Goal: Transaction & Acquisition: Purchase product/service

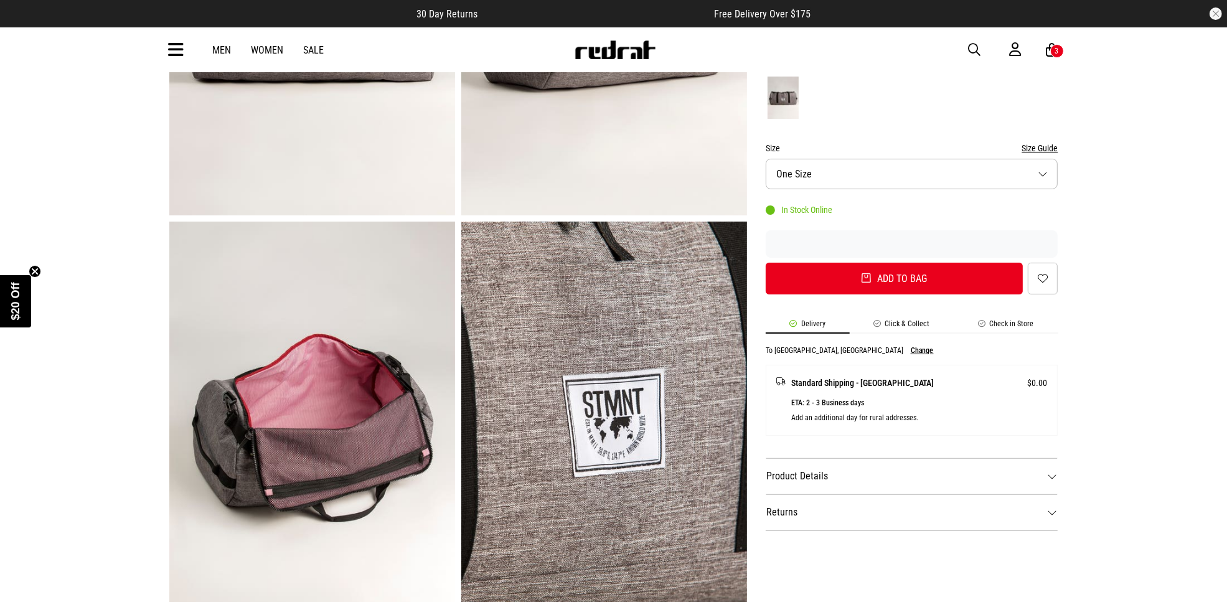
scroll to position [467, 0]
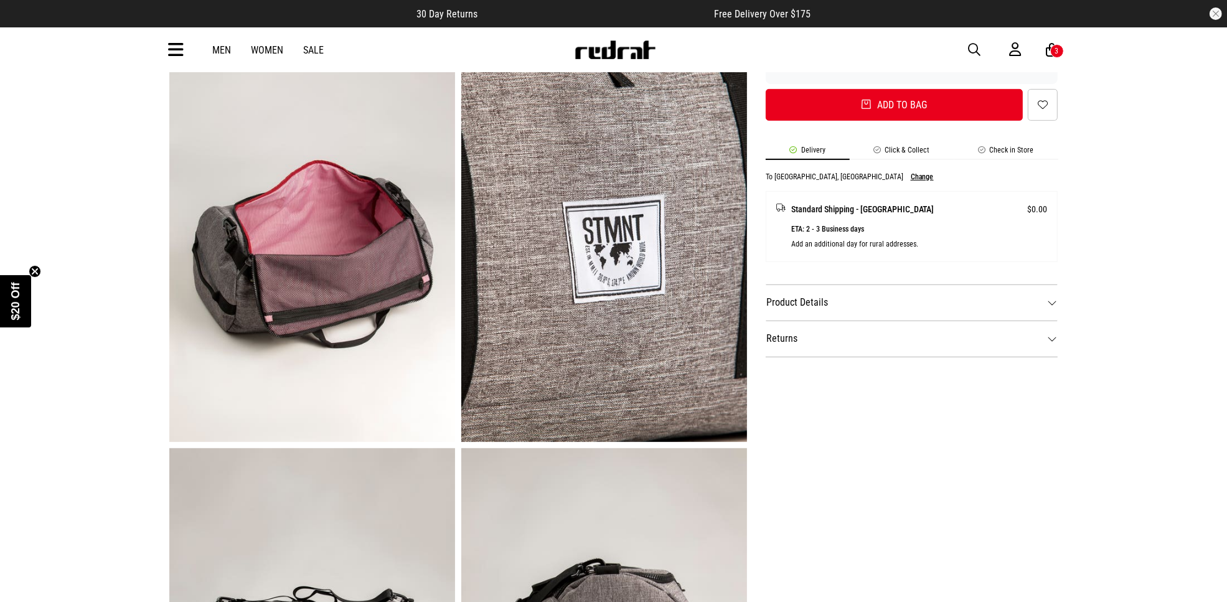
click at [329, 308] on img at bounding box center [312, 245] width 286 height 394
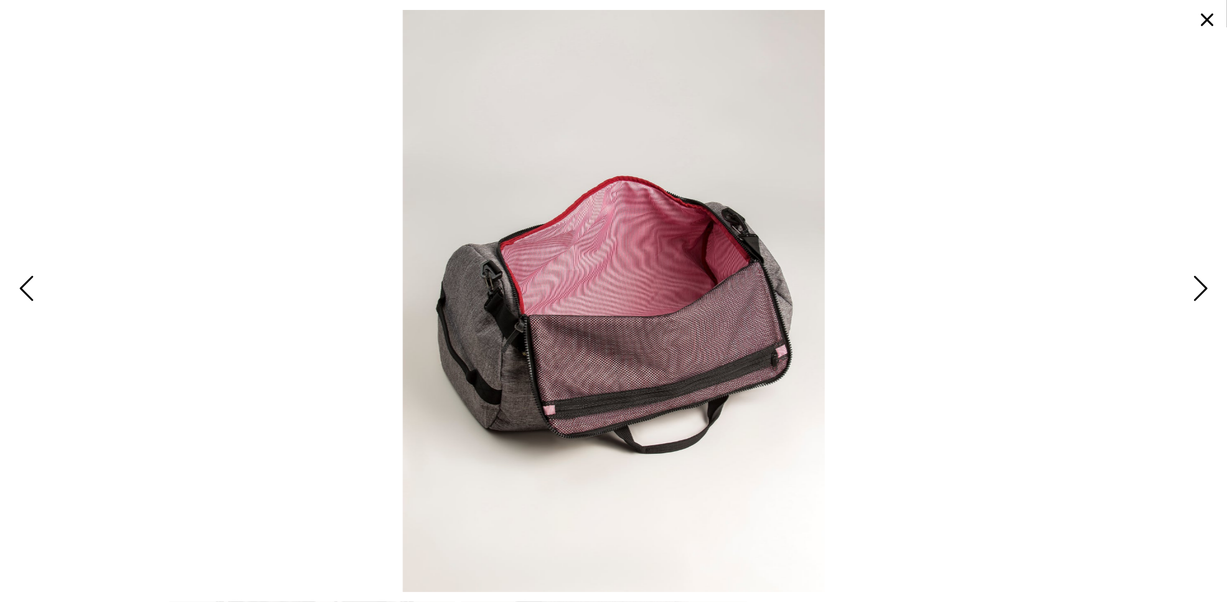
click at [1197, 285] on span "Next" at bounding box center [1198, 289] width 19 height 36
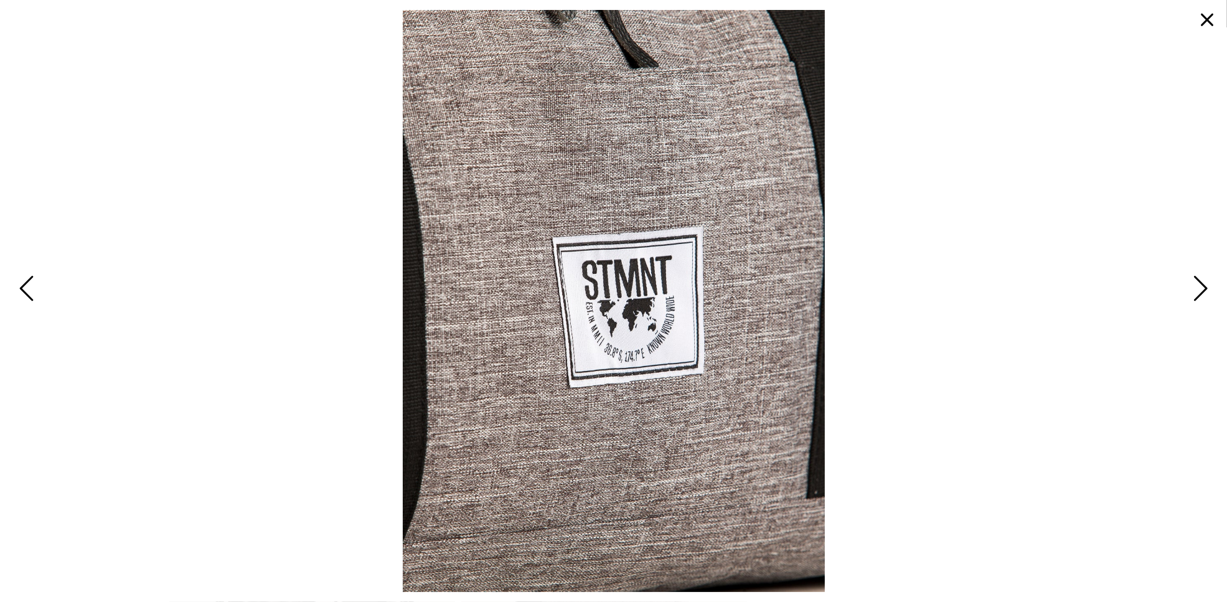
click at [1197, 285] on span "Next" at bounding box center [1198, 289] width 19 height 36
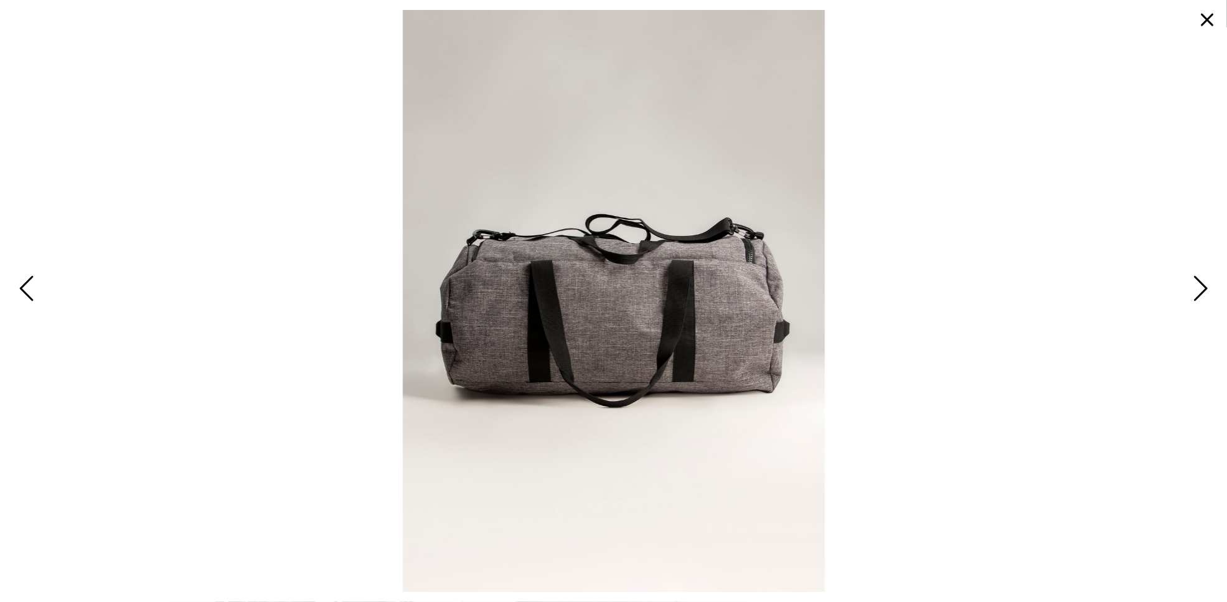
click at [37, 283] on span "Previous" at bounding box center [28, 289] width 19 height 36
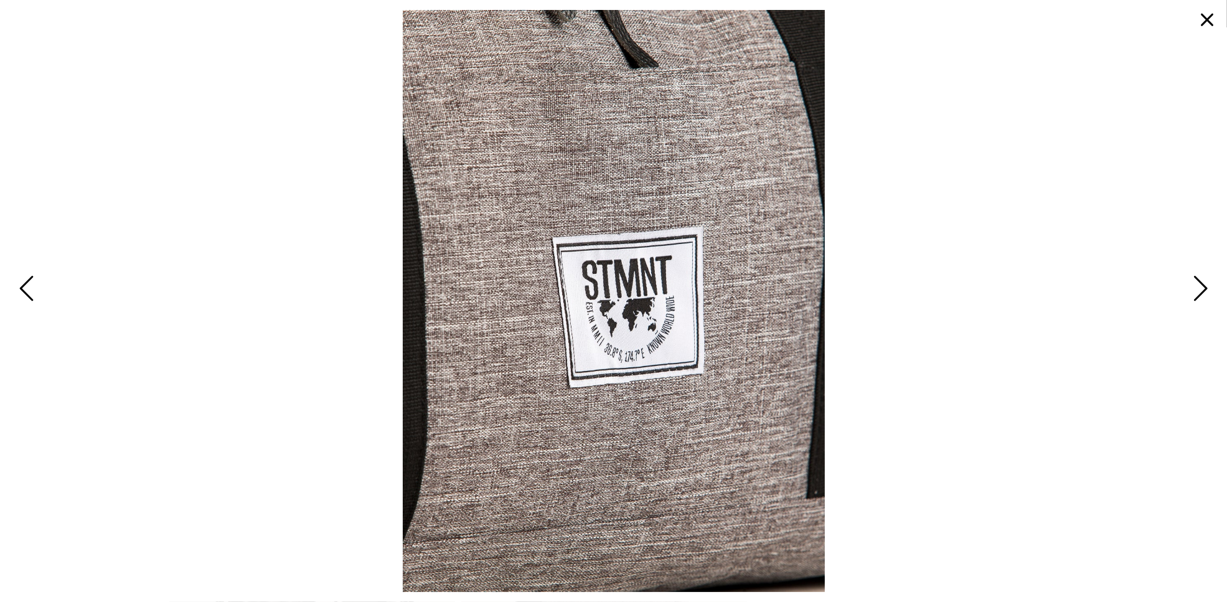
click at [37, 283] on span "Previous" at bounding box center [28, 289] width 19 height 36
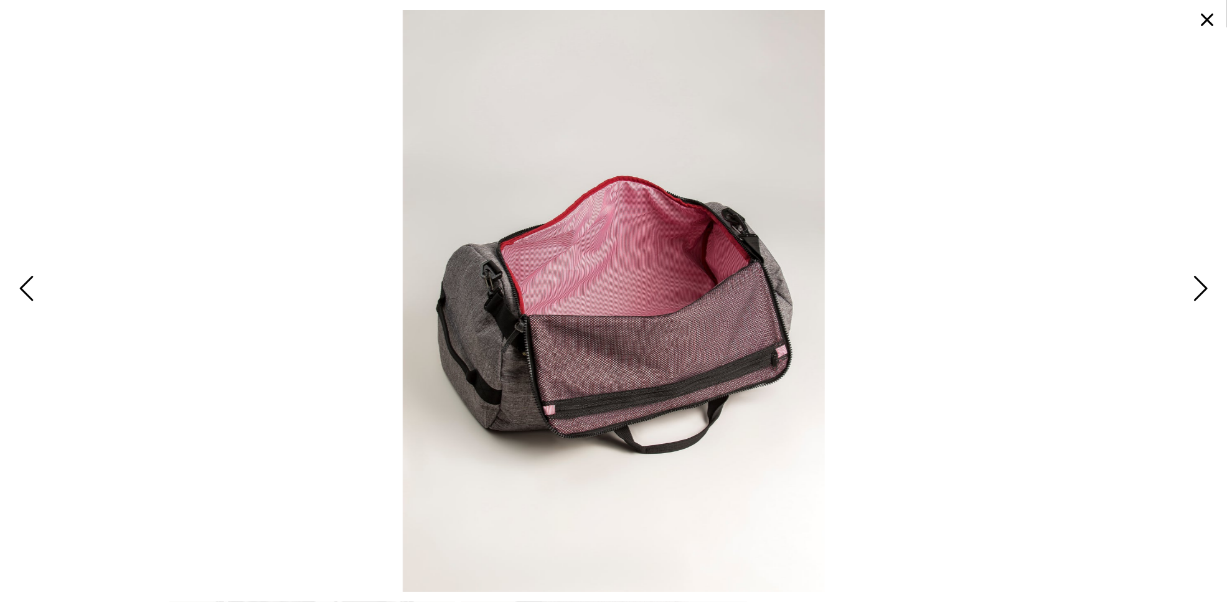
click at [1206, 20] on button "button" at bounding box center [1207, 20] width 30 height 30
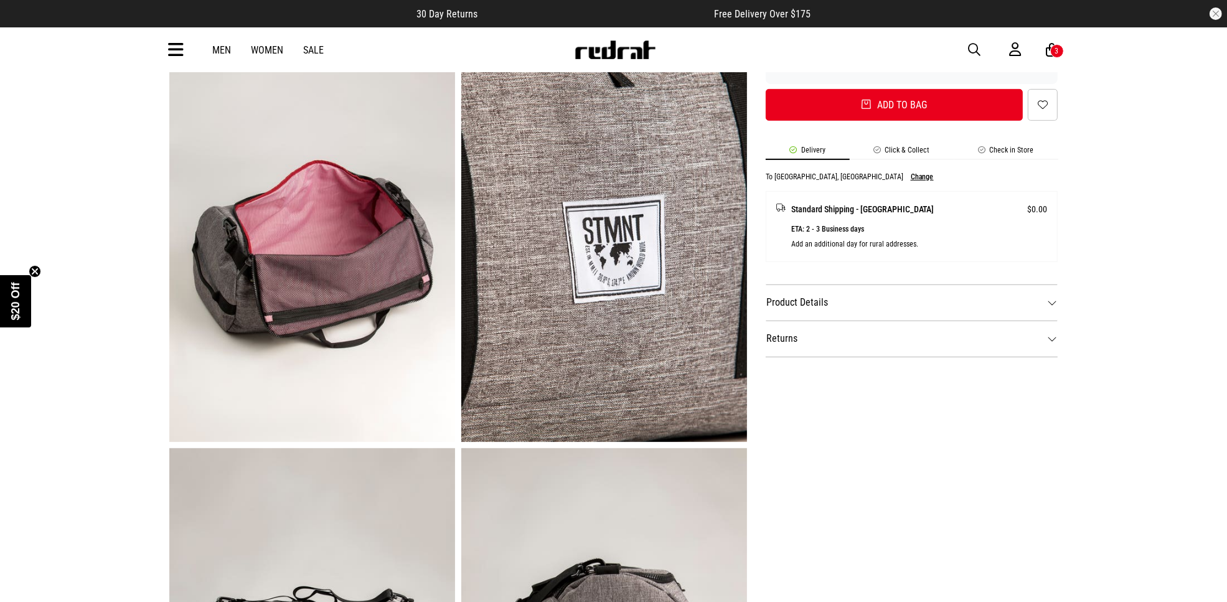
click at [372, 255] on img at bounding box center [312, 245] width 286 height 394
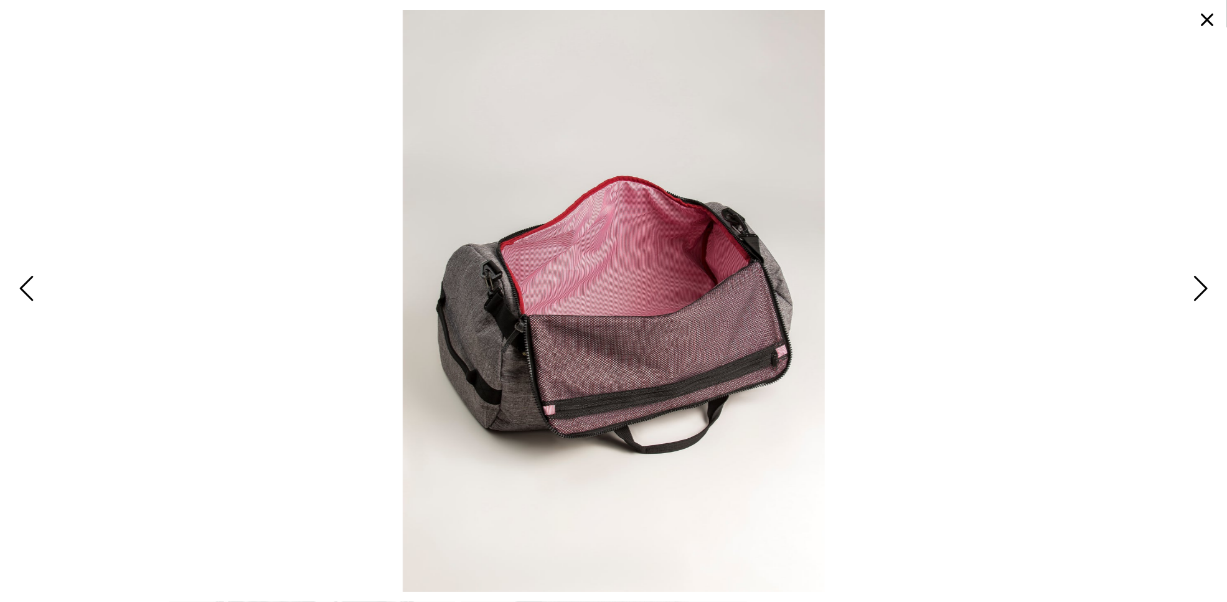
click at [1198, 278] on span "Next" at bounding box center [1198, 289] width 19 height 36
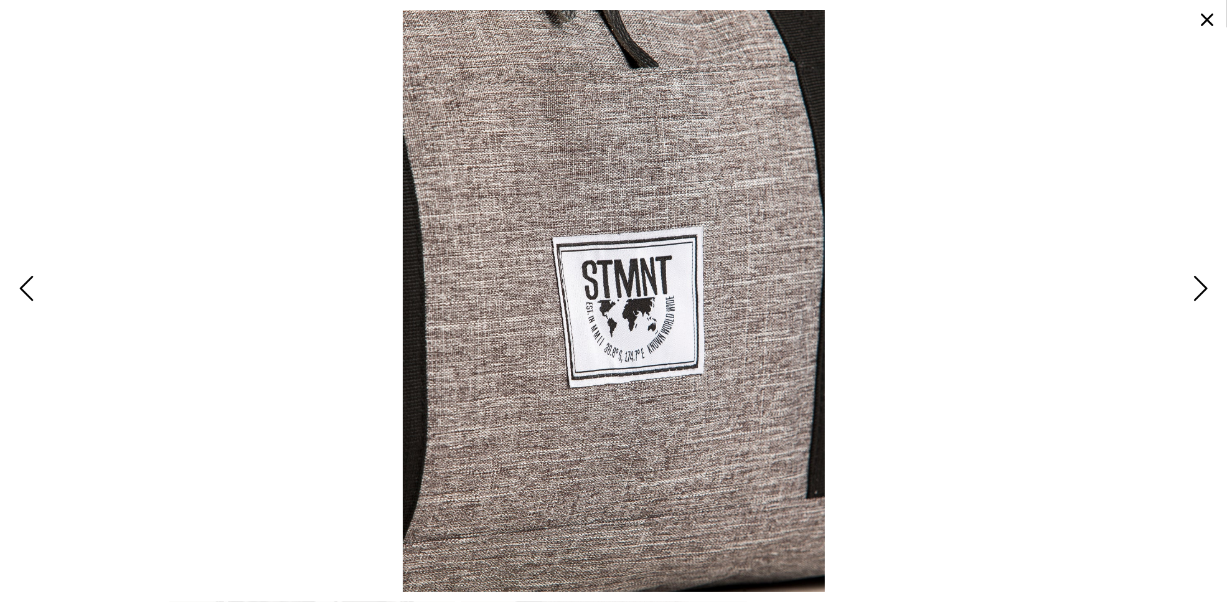
click at [33, 291] on span "Previous" at bounding box center [28, 289] width 19 height 36
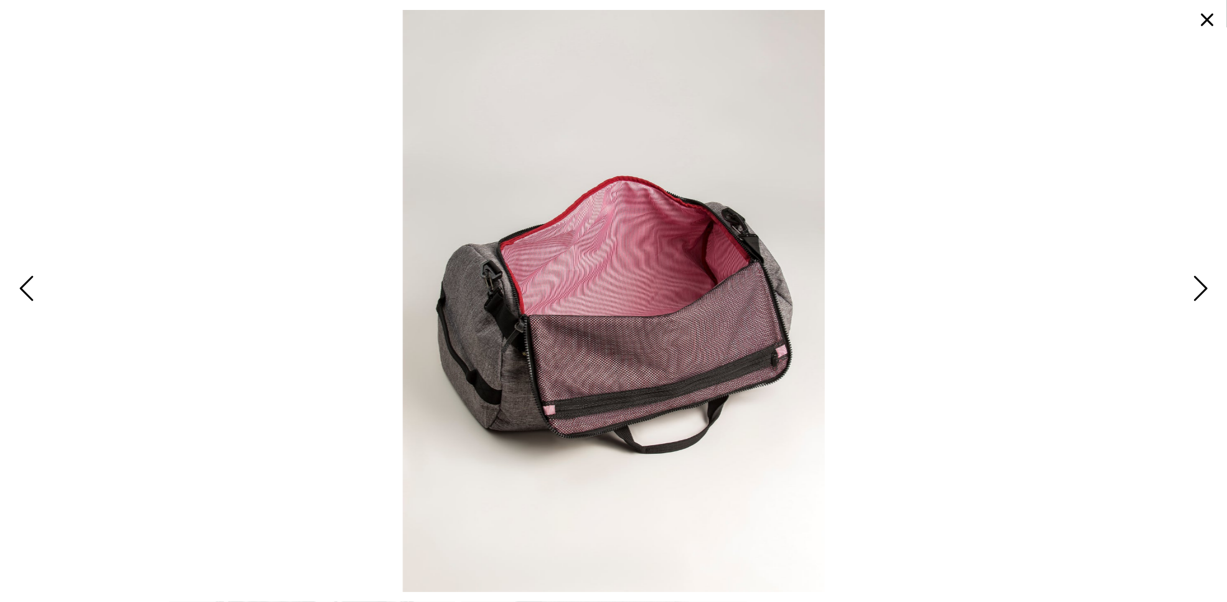
click at [1203, 21] on button "button" at bounding box center [1207, 20] width 30 height 30
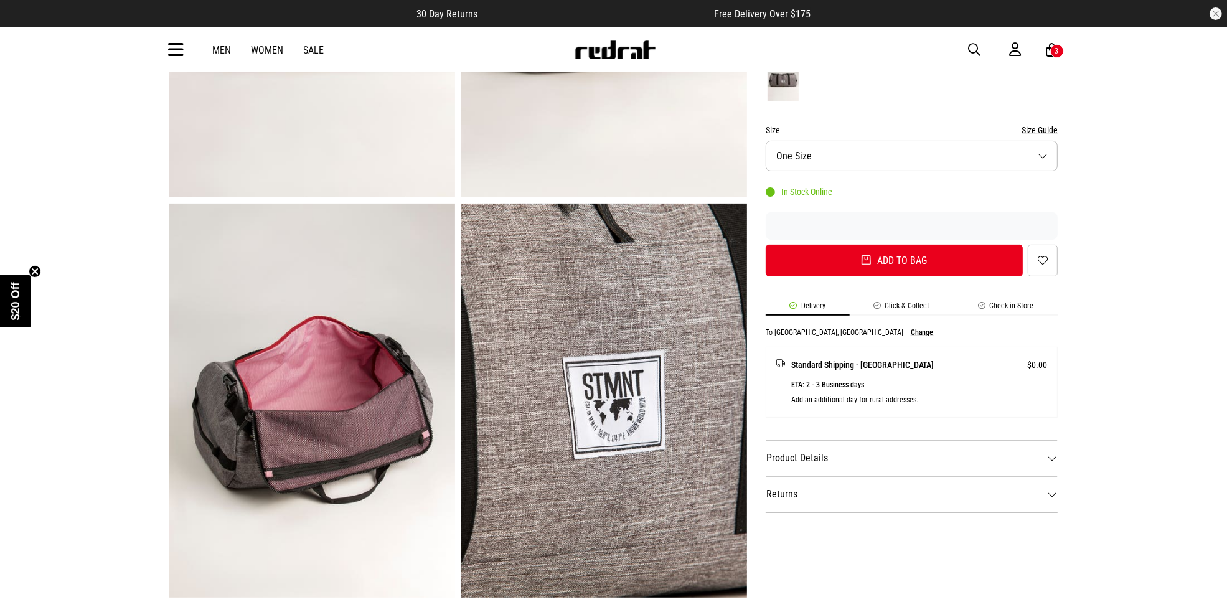
scroll to position [0, 0]
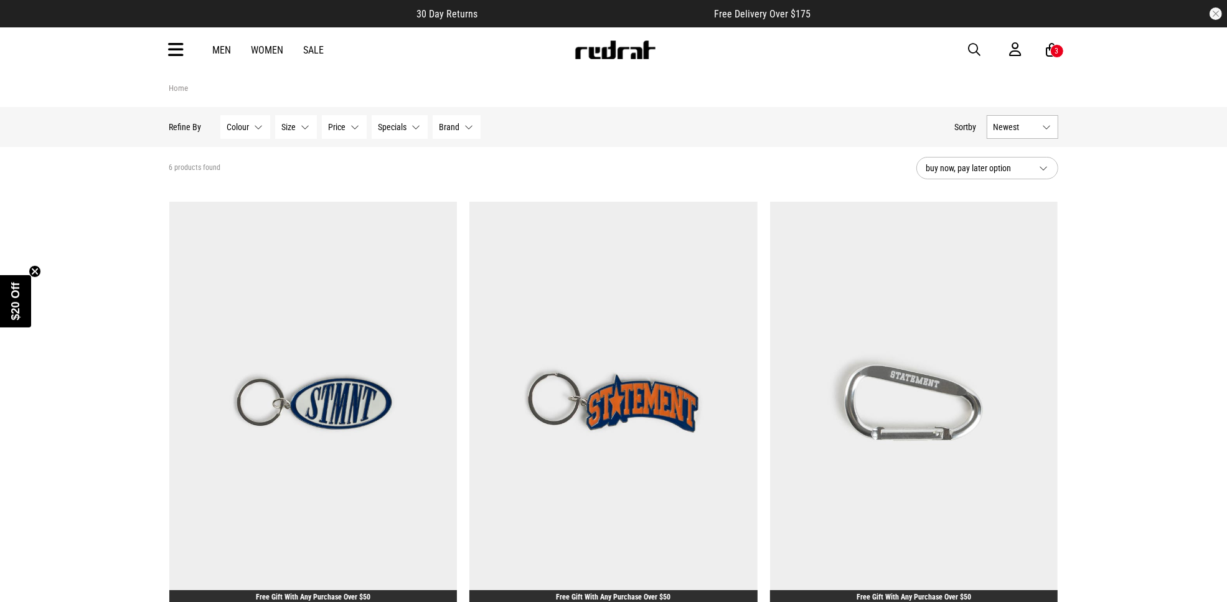
click at [972, 47] on span "button" at bounding box center [975, 49] width 12 height 15
click at [467, 53] on input "search" at bounding box center [582, 49] width 374 height 25
click at [611, 59] on input "search" at bounding box center [582, 49] width 374 height 25
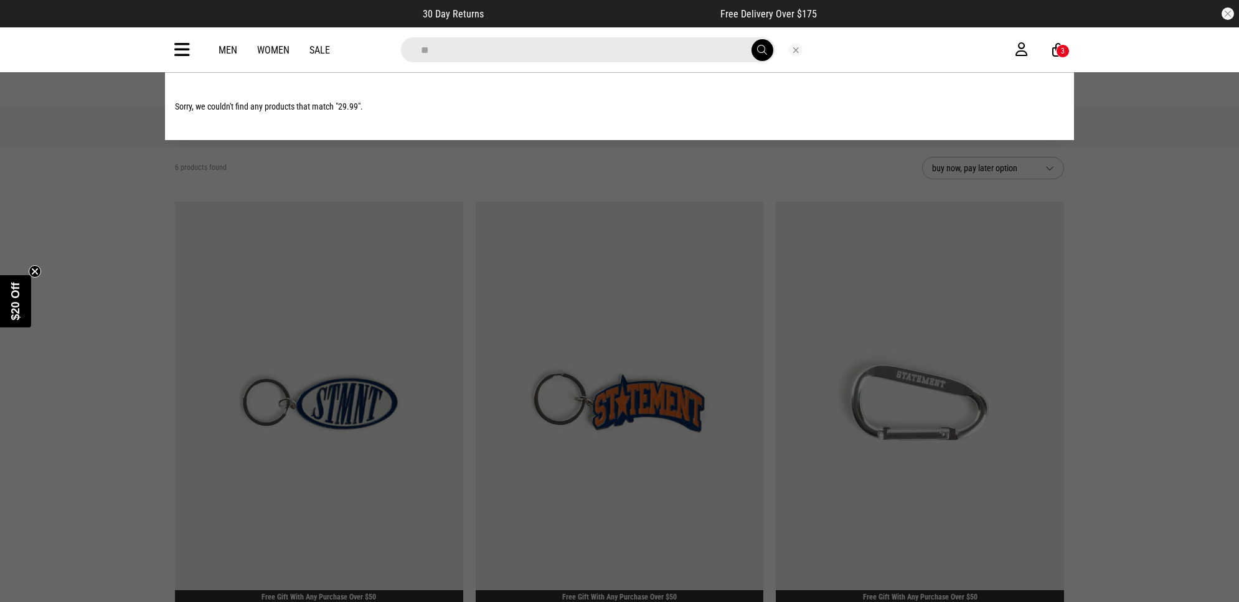
type input "*"
click at [788, 43] on div at bounding box center [796, 50] width 42 height 14
click at [794, 45] on button "Close search" at bounding box center [796, 50] width 14 height 14
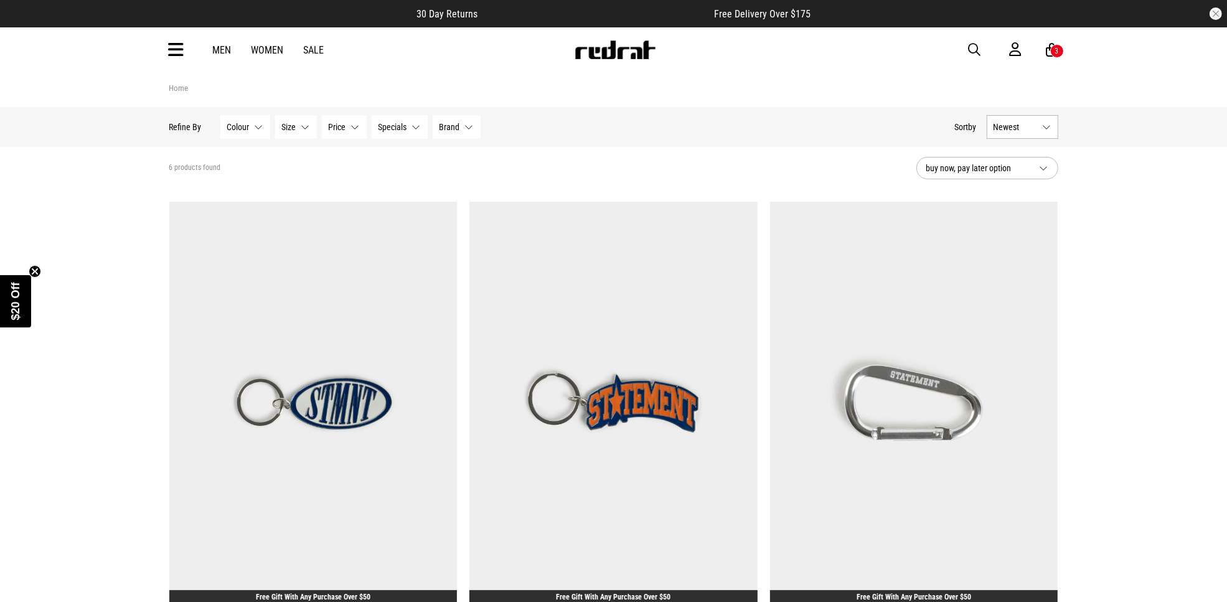
click at [979, 47] on span "button" at bounding box center [975, 49] width 12 height 15
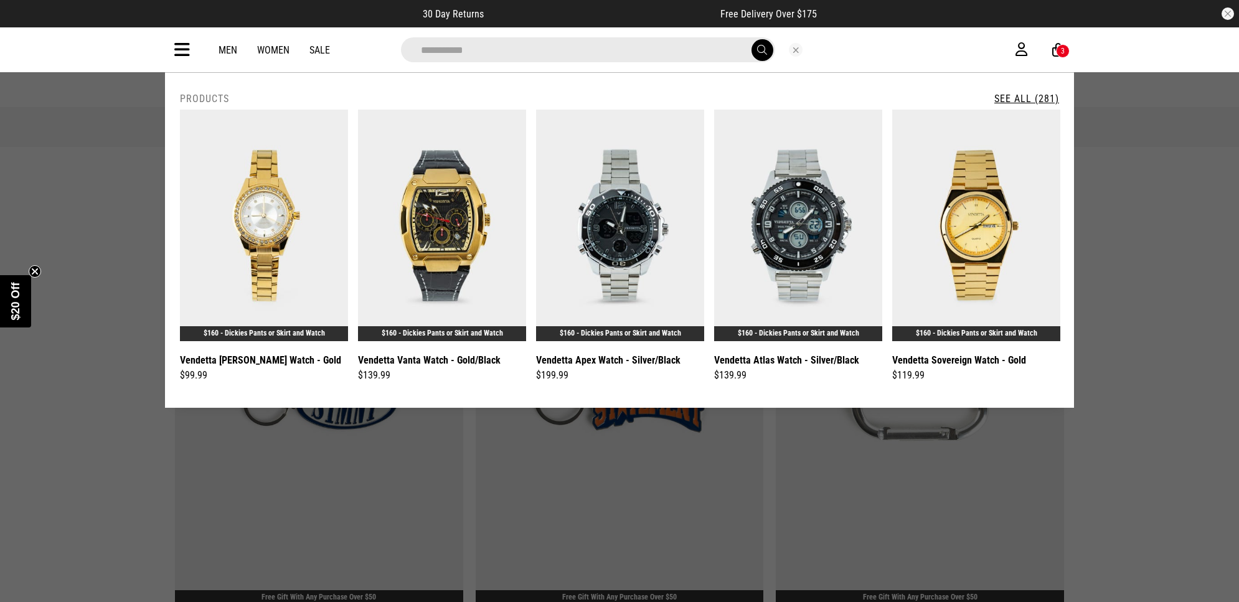
type input "**********"
click at [751, 39] on button "submit" at bounding box center [762, 50] width 22 height 22
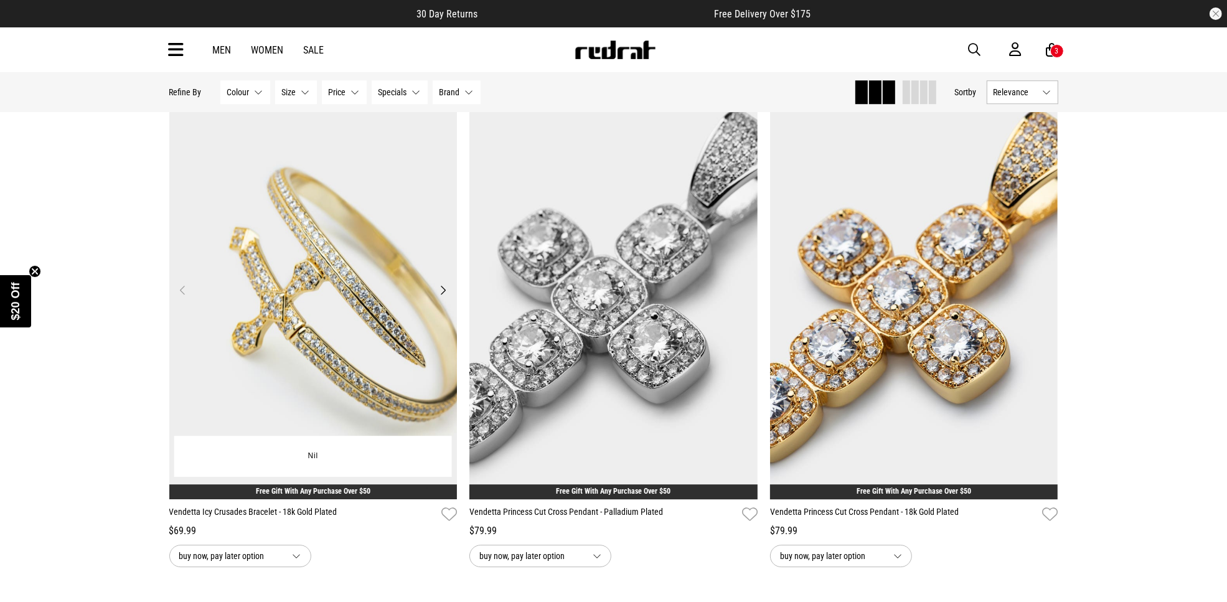
scroll to position [3813, 0]
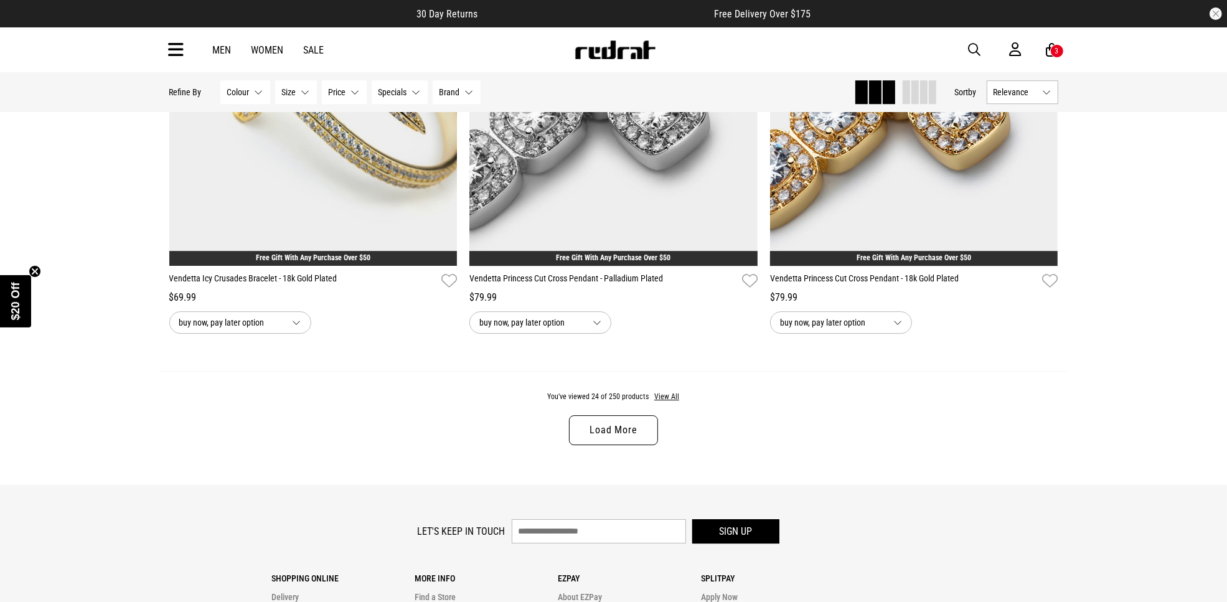
click at [609, 445] on link "Load More" at bounding box center [613, 430] width 88 height 30
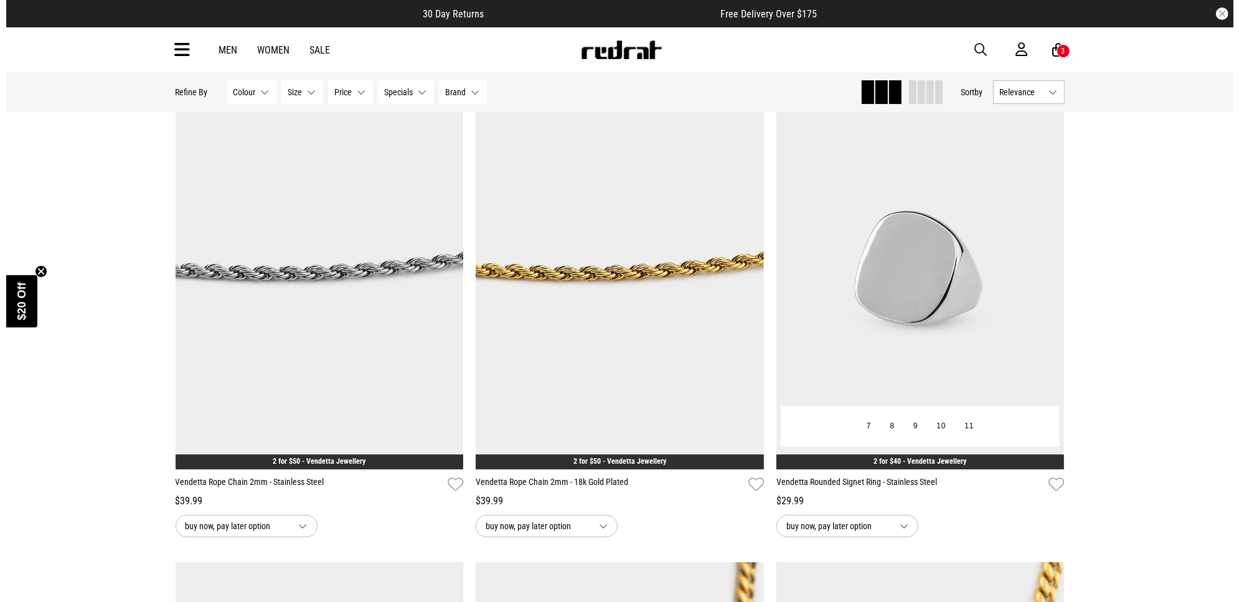
scroll to position [4605, 0]
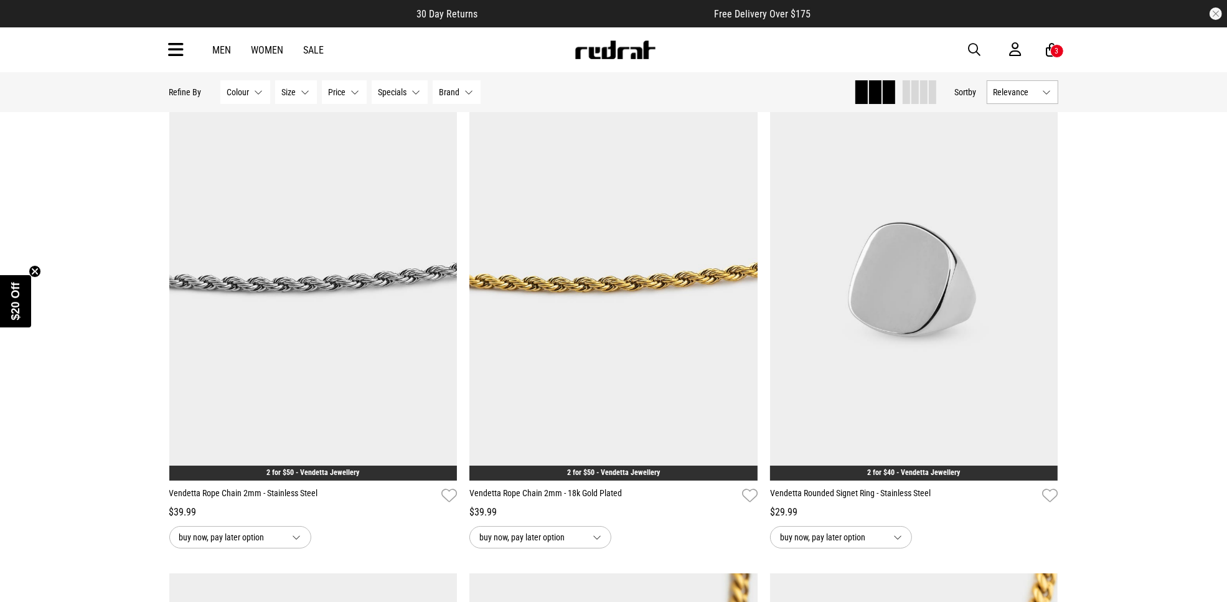
click at [972, 47] on span "button" at bounding box center [975, 49] width 12 height 15
click at [655, 52] on input "search" at bounding box center [582, 49] width 374 height 25
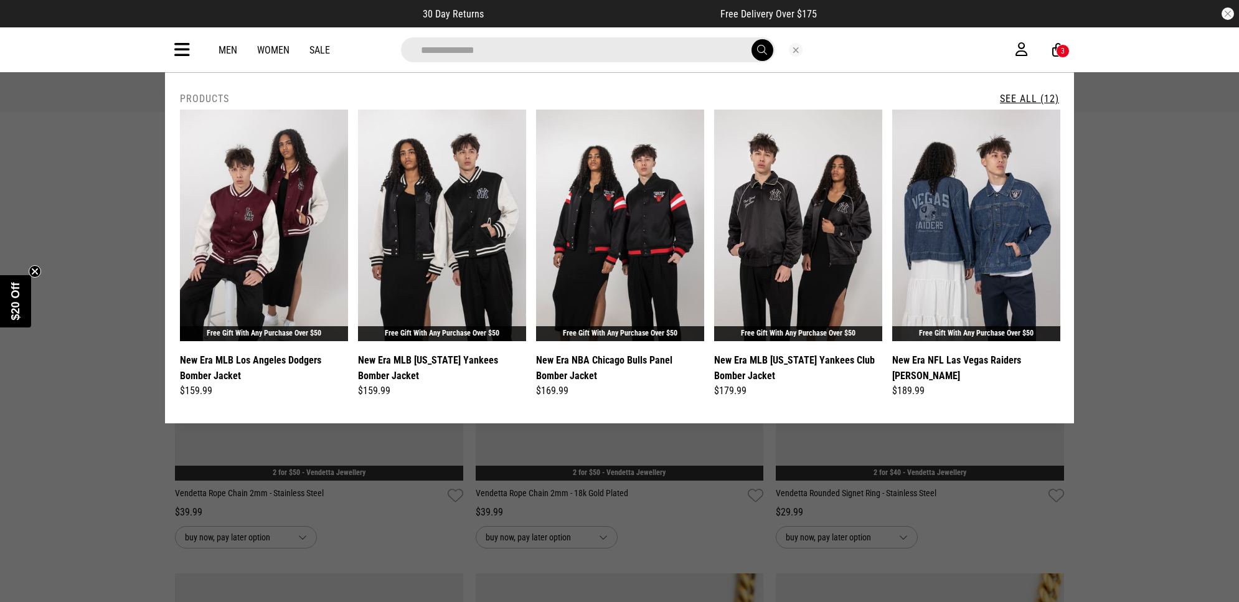
type input "**********"
click at [751, 39] on button "submit" at bounding box center [762, 50] width 22 height 22
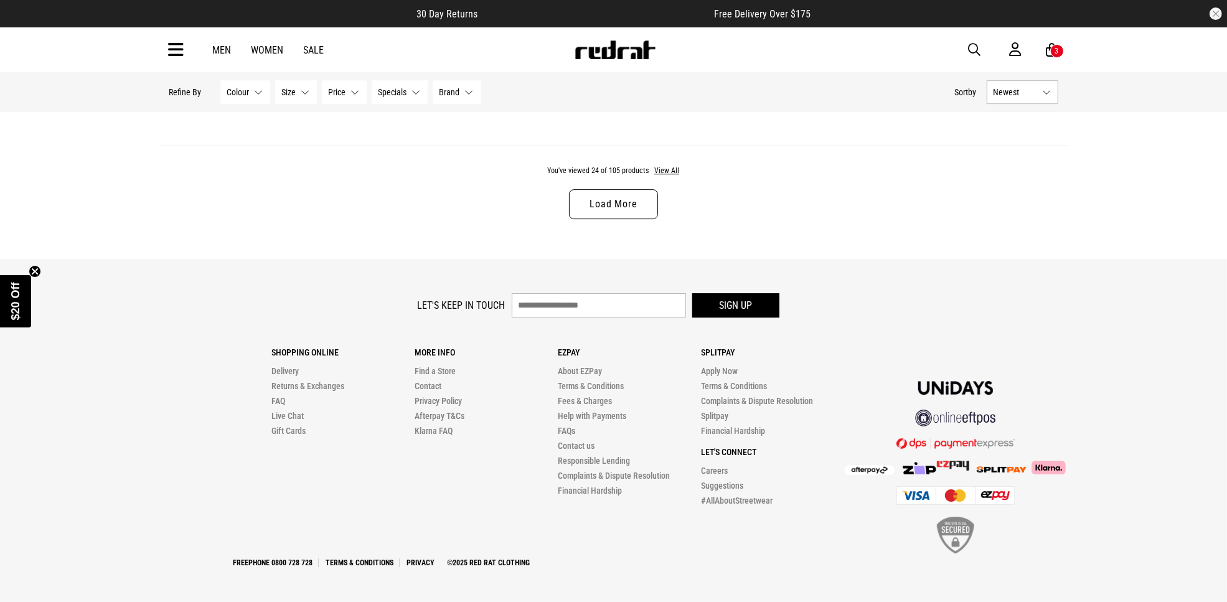
scroll to position [3733, 0]
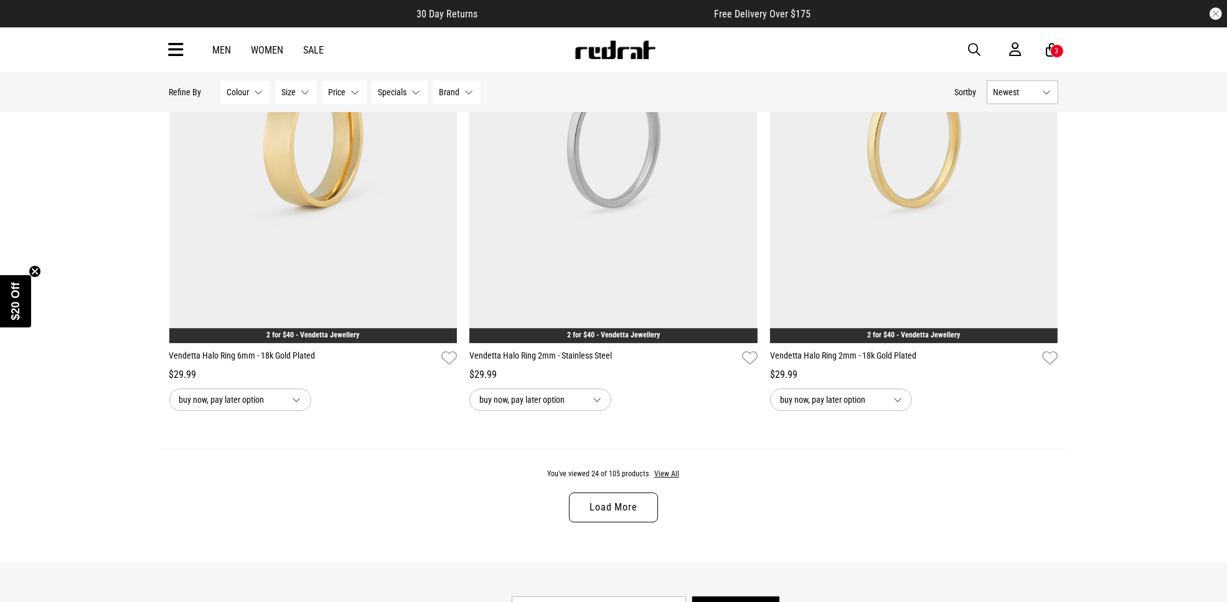
click at [591, 521] on link "Load More" at bounding box center [613, 507] width 88 height 30
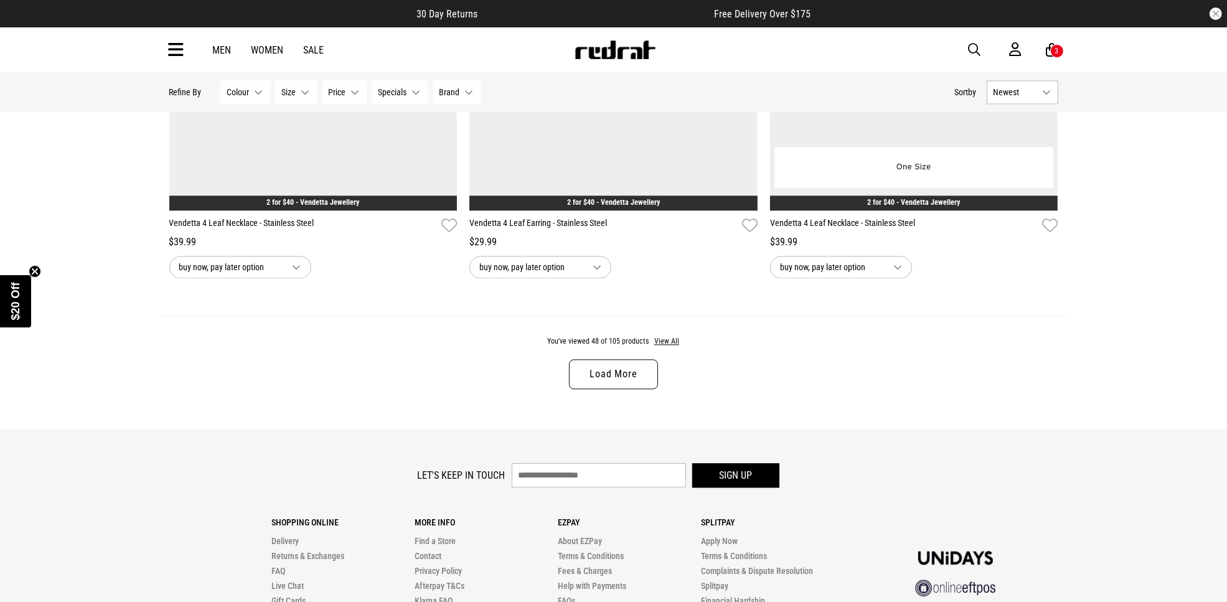
scroll to position [8019, 0]
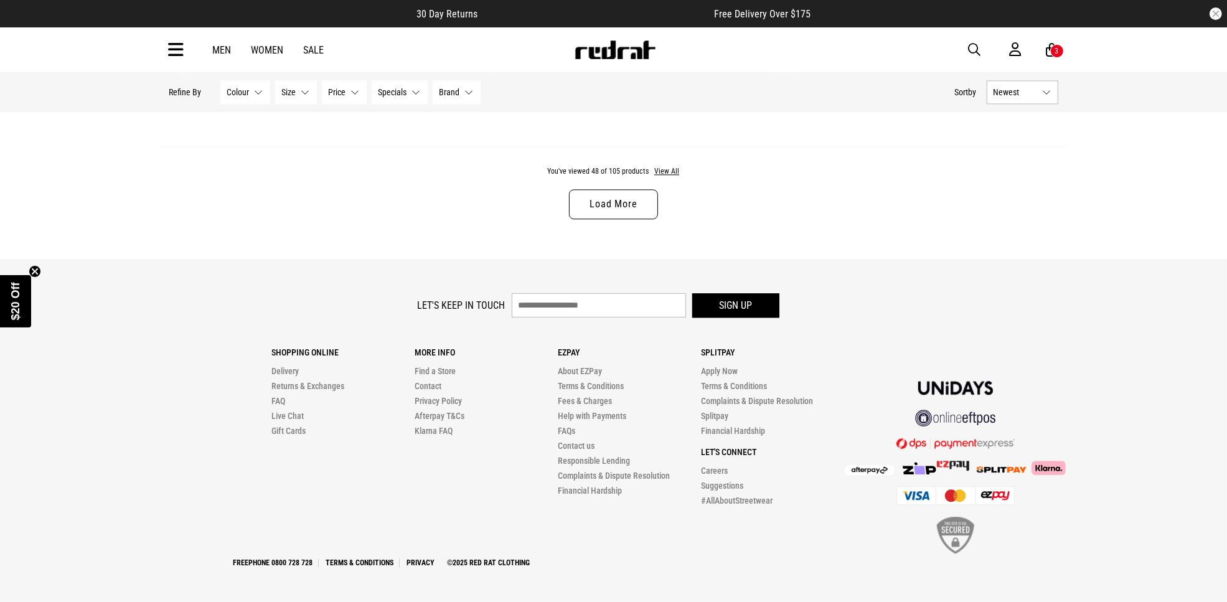
click at [611, 210] on link "Load More" at bounding box center [613, 204] width 88 height 30
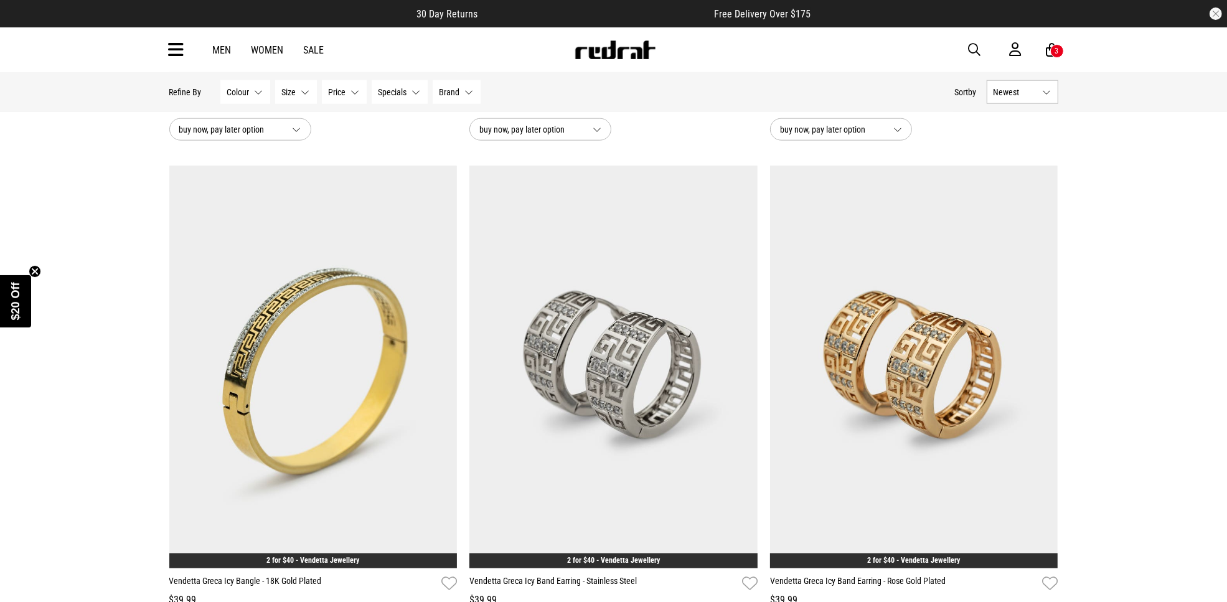
scroll to position [11676, 0]
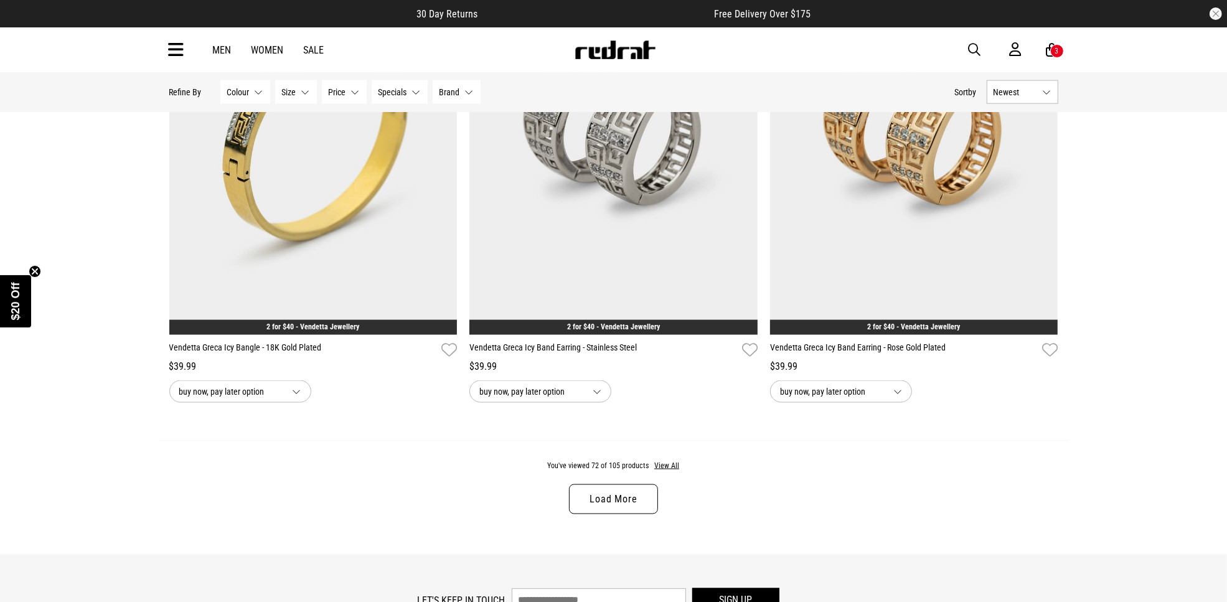
click at [587, 514] on link "Load More" at bounding box center [613, 499] width 88 height 30
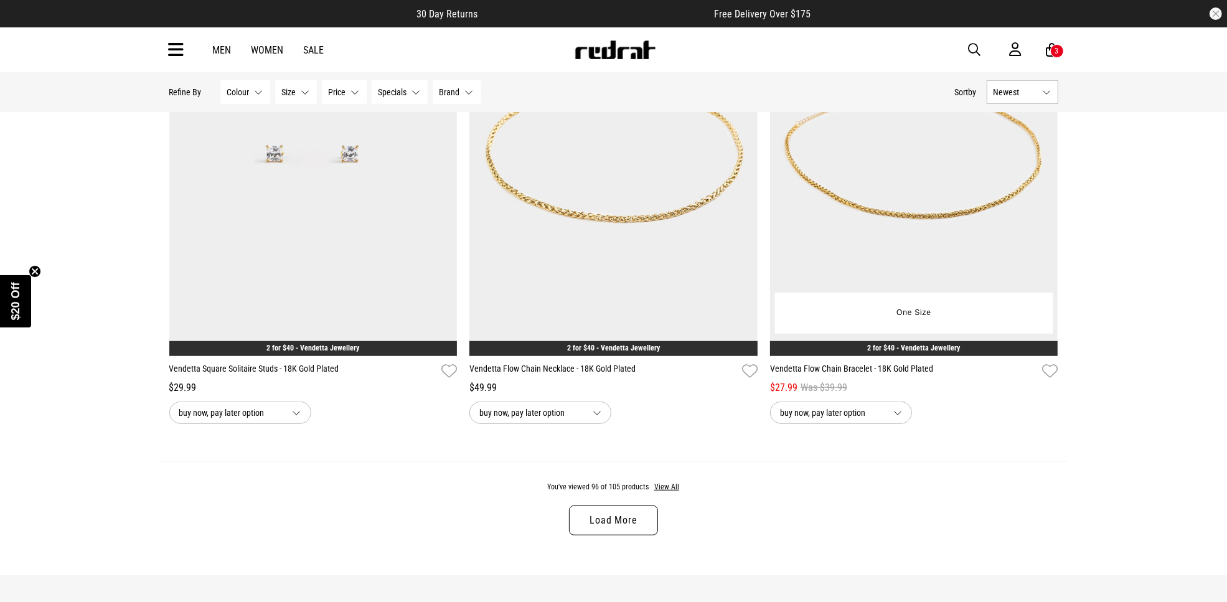
scroll to position [15644, 0]
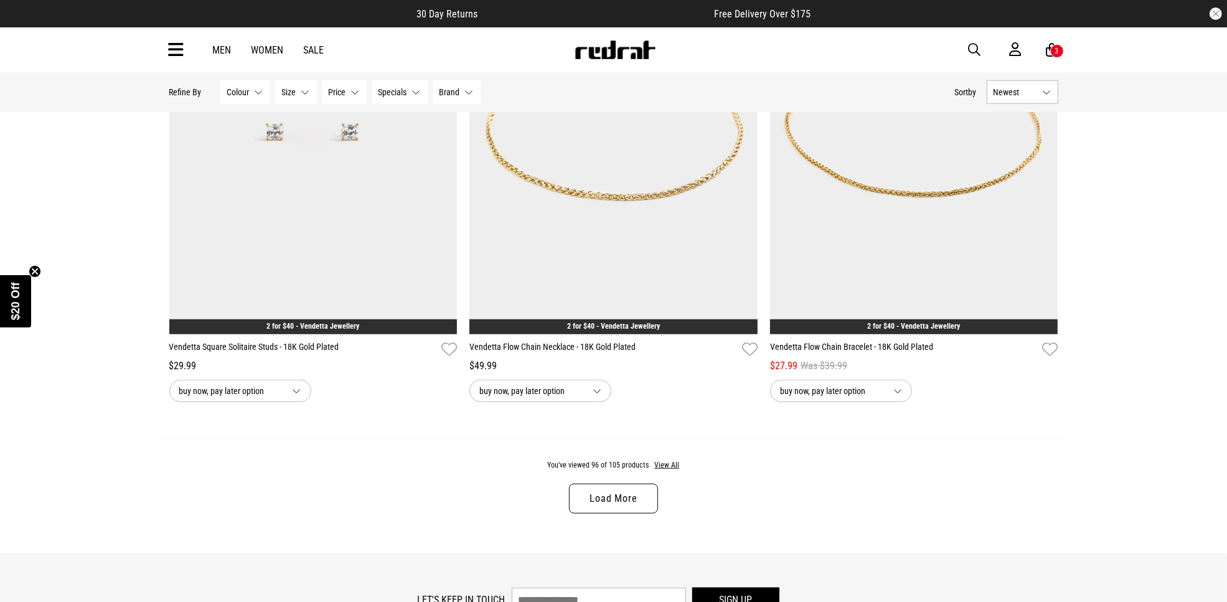
click at [614, 514] on link "Load More" at bounding box center [613, 499] width 88 height 30
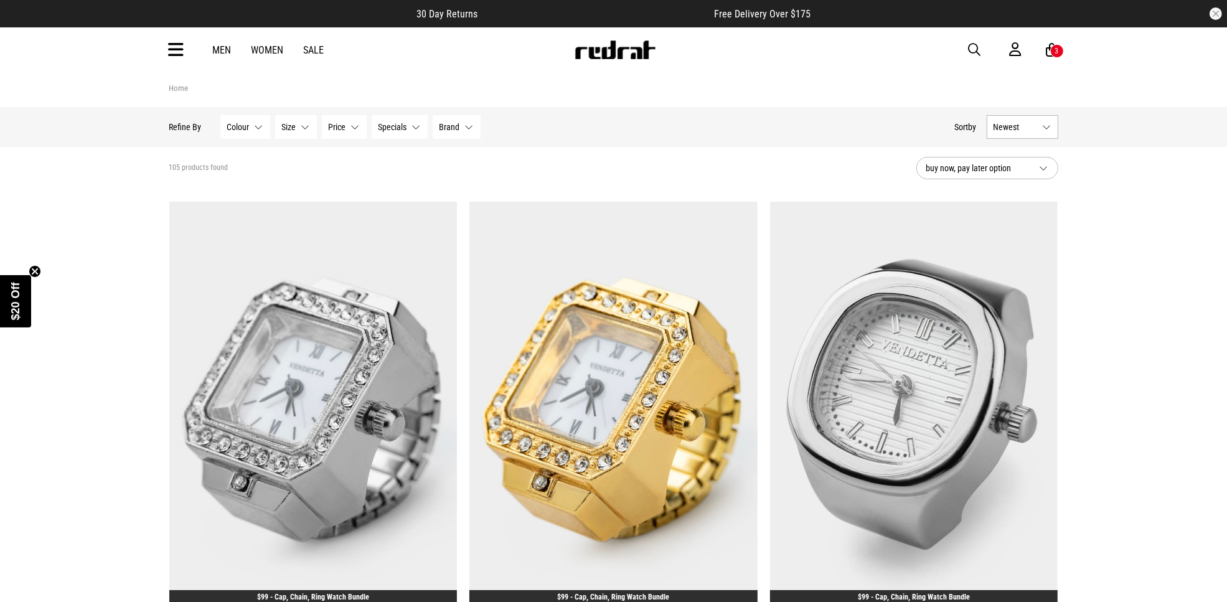
drag, startPoint x: 110, startPoint y: 308, endPoint x: 114, endPoint y: 98, distance: 209.8
click at [626, 54] on img at bounding box center [615, 49] width 82 height 19
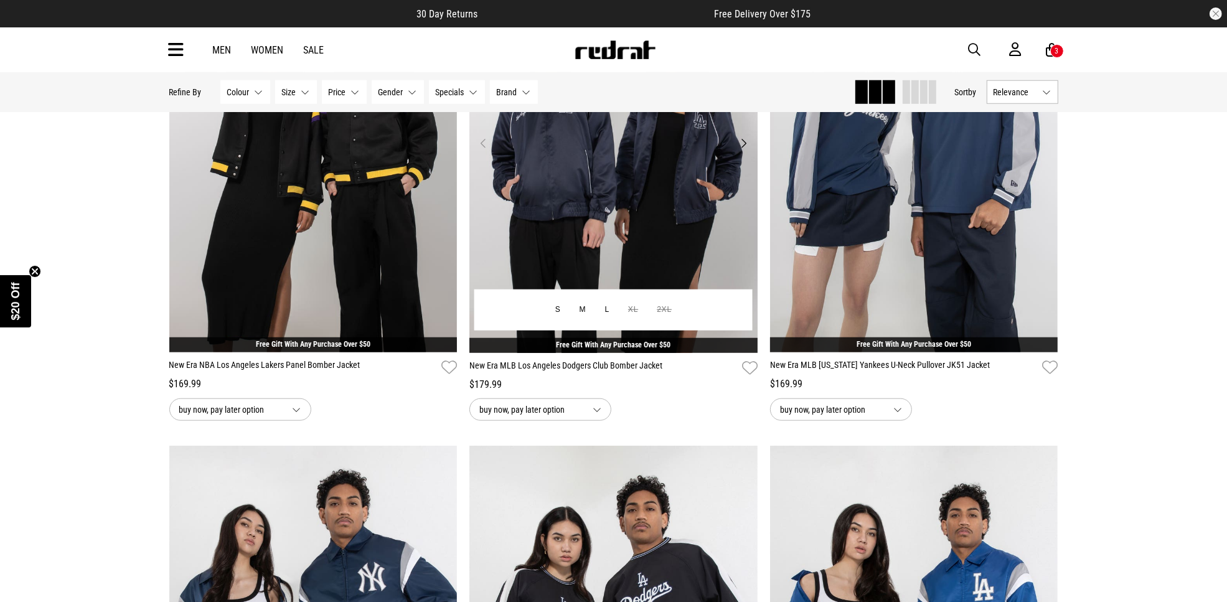
scroll to position [1478, 0]
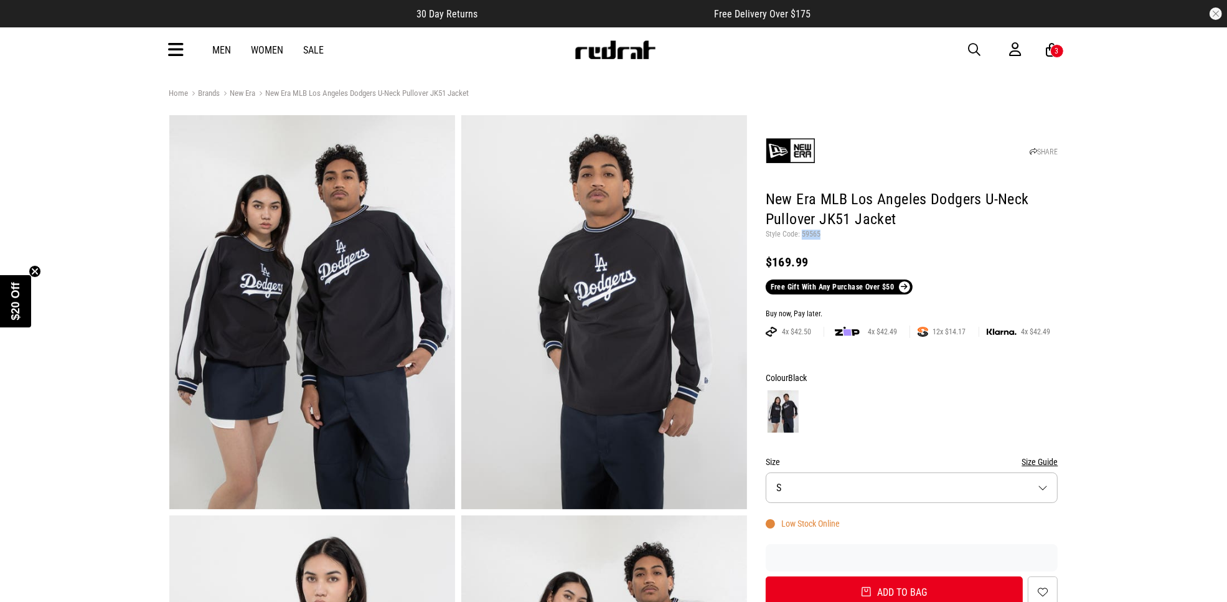
drag, startPoint x: 820, startPoint y: 232, endPoint x: 800, endPoint y: 233, distance: 20.6
click at [800, 233] on p "Style Code: 59565" at bounding box center [912, 235] width 293 height 10
copy p "59565"
click at [975, 50] on span "button" at bounding box center [975, 49] width 12 height 15
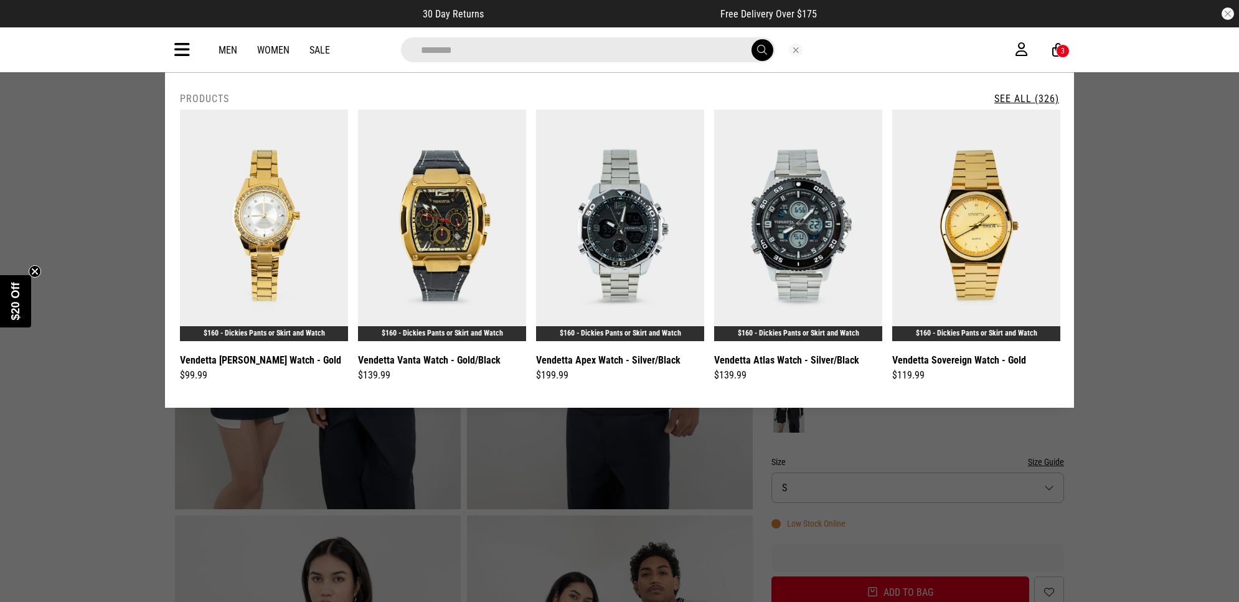
type input "********"
click at [751, 39] on button "submit" at bounding box center [762, 50] width 22 height 22
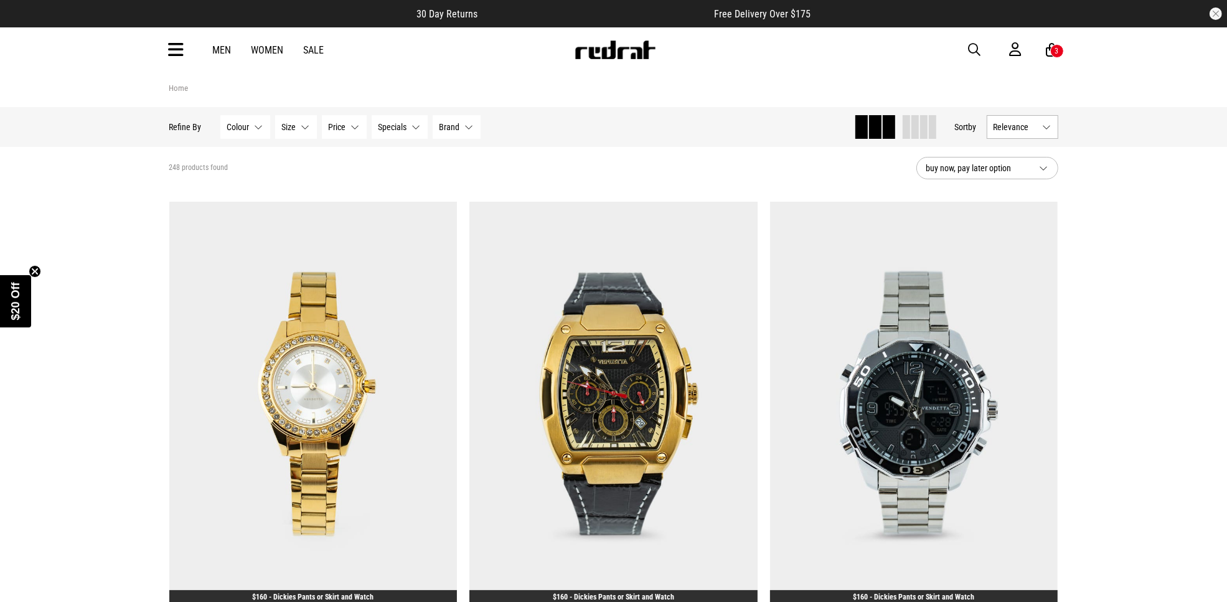
click at [974, 47] on span "button" at bounding box center [975, 49] width 12 height 15
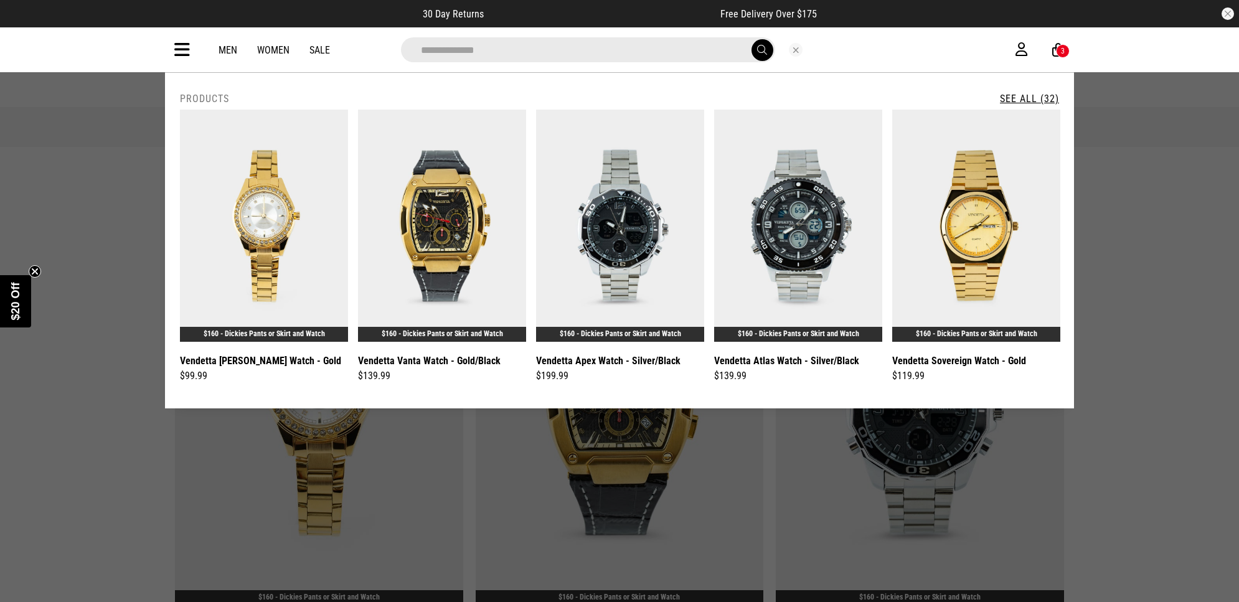
type input "**********"
click at [751, 39] on button "submit" at bounding box center [762, 50] width 22 height 22
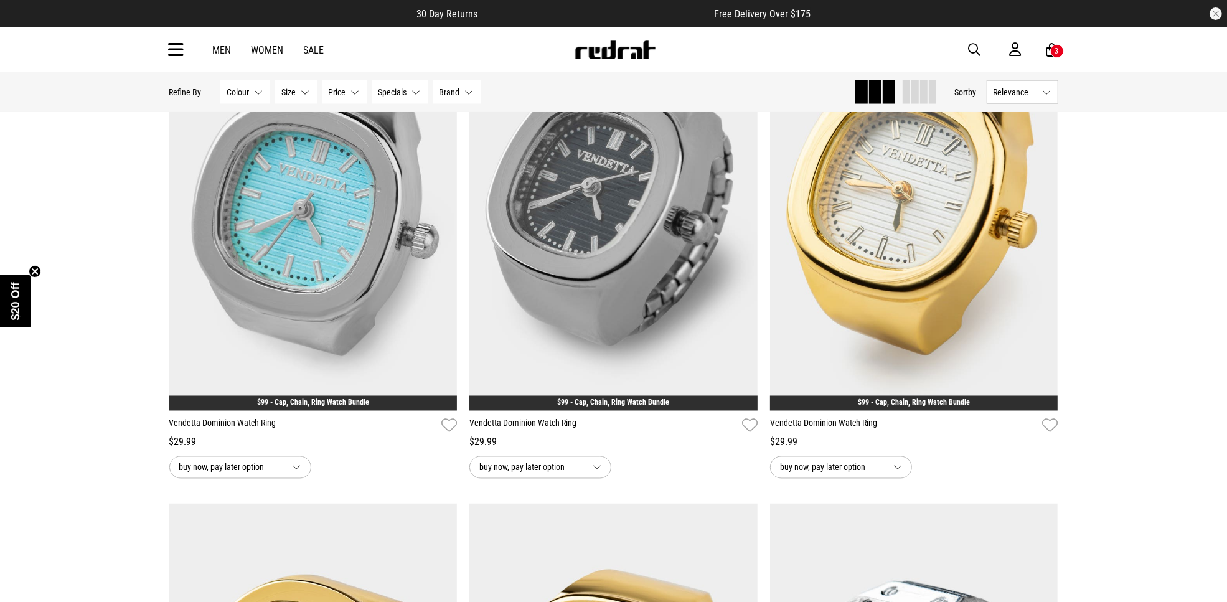
scroll to position [2429, 0]
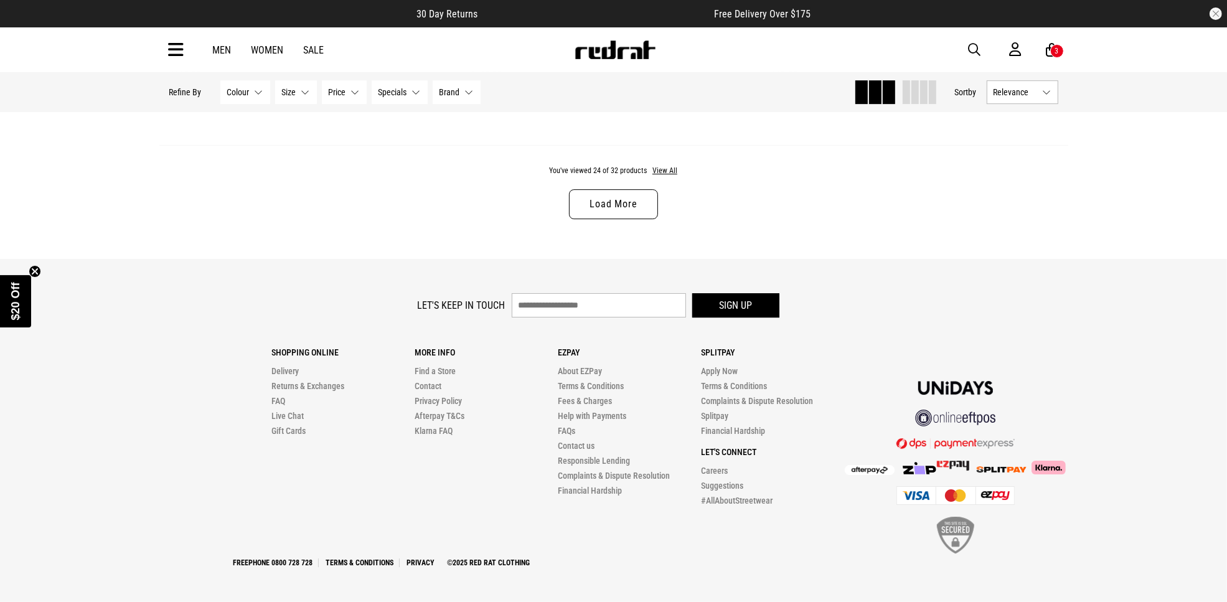
click at [617, 192] on link "Load More" at bounding box center [613, 204] width 88 height 30
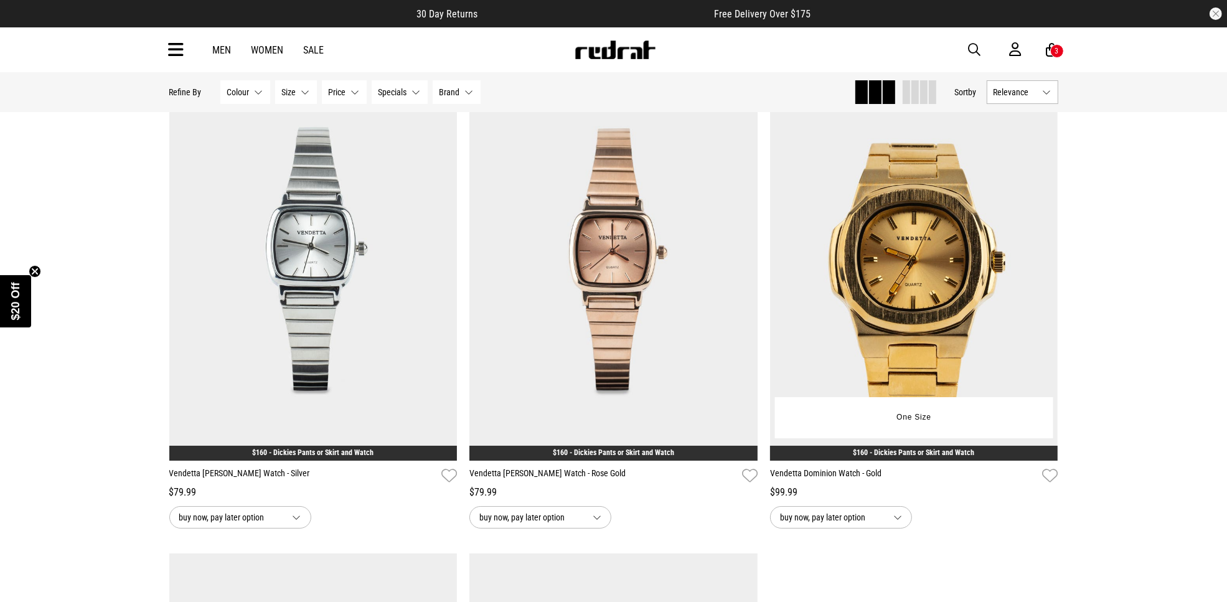
scroll to position [4762, 0]
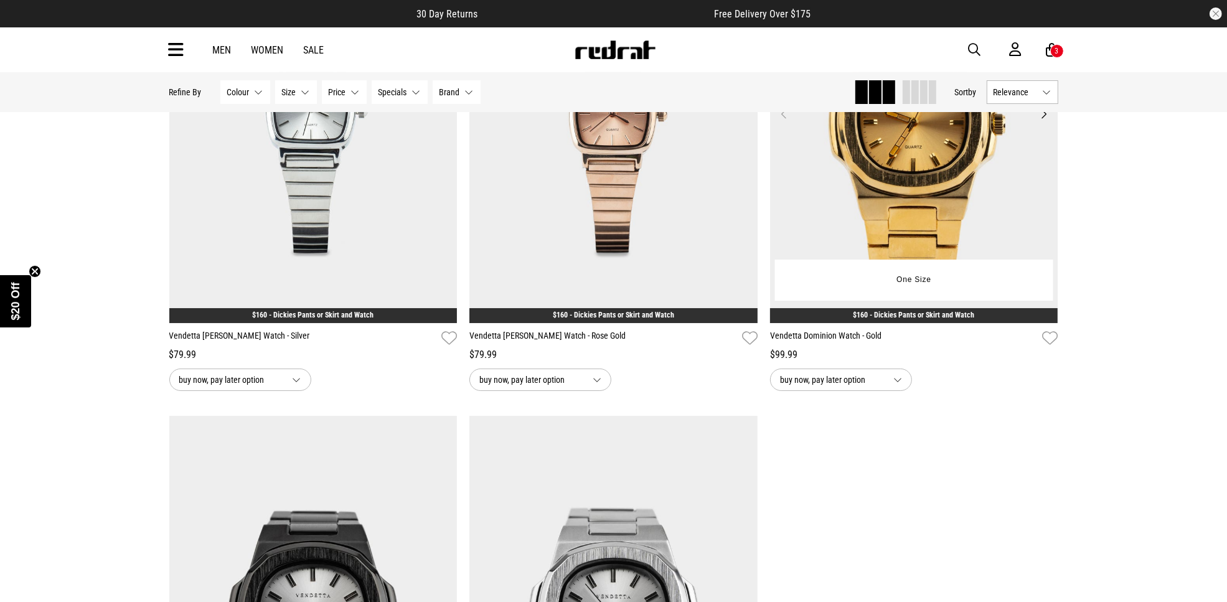
click at [843, 190] on img at bounding box center [914, 121] width 288 height 403
